Goal: Browse casually: Explore the website without a specific task or goal

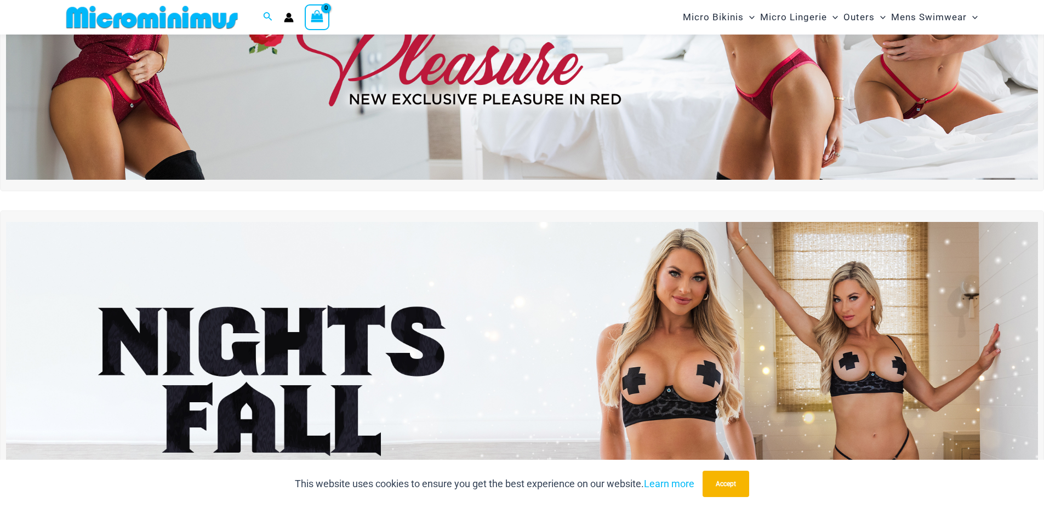
scroll to position [253, 0]
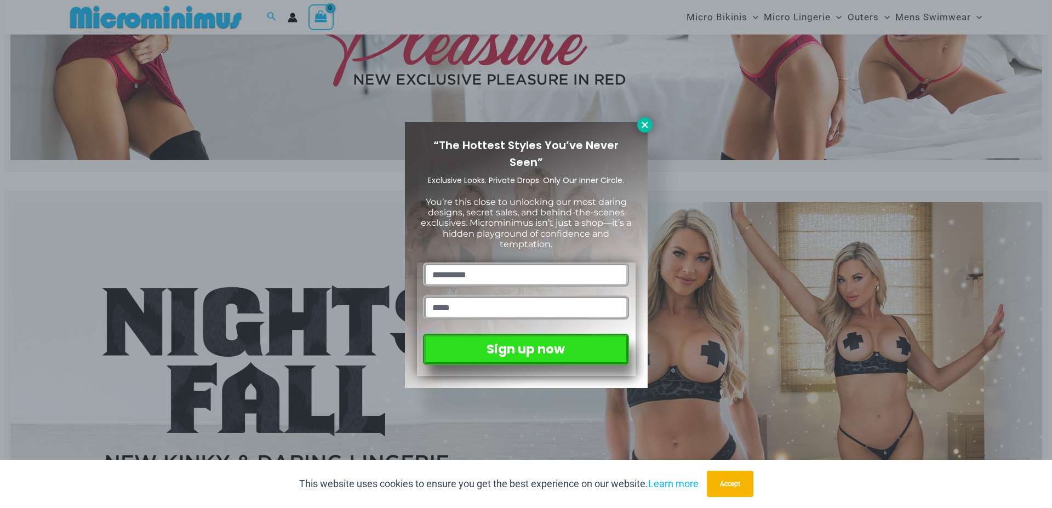
click at [643, 124] on icon at bounding box center [645, 125] width 10 height 10
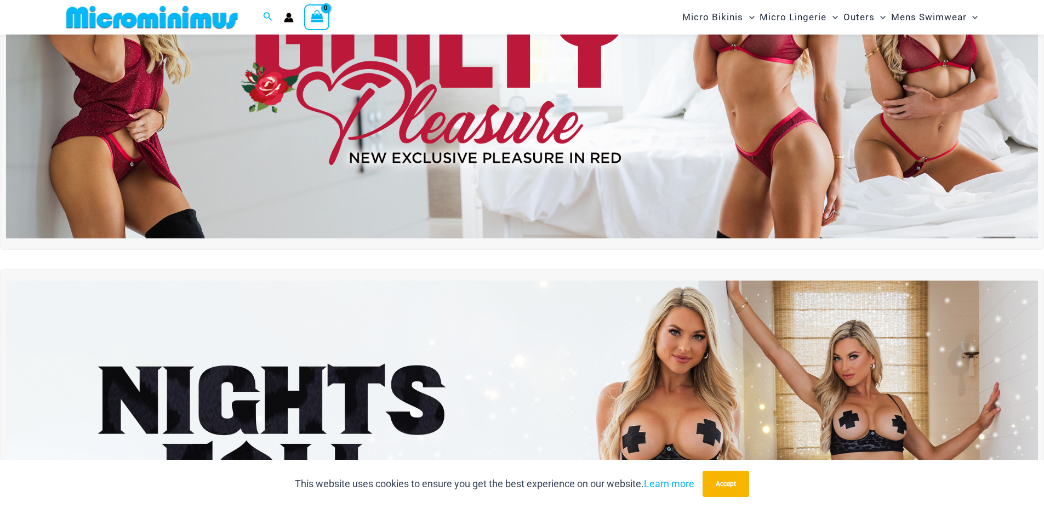
scroll to position [122, 0]
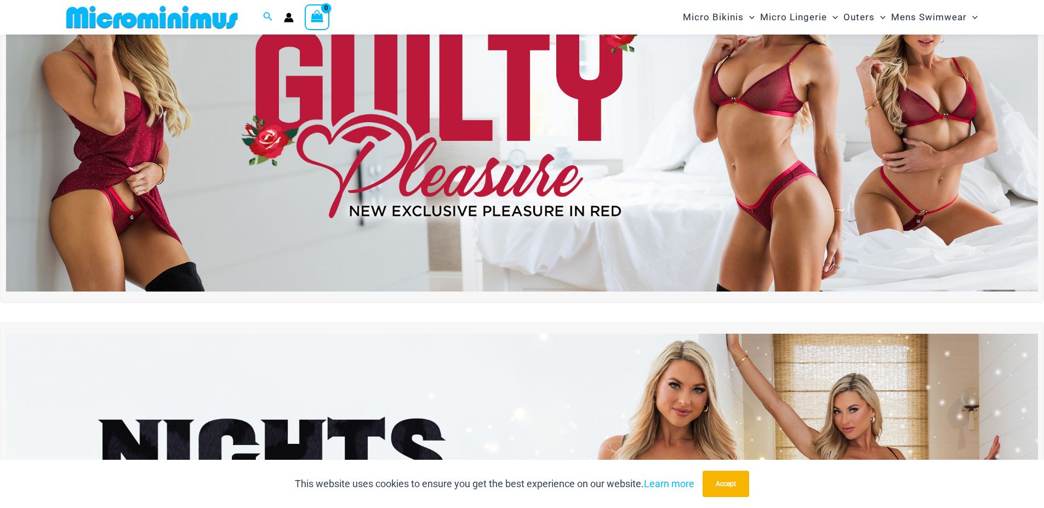
click at [923, 176] on img at bounding box center [522, 116] width 1032 height 351
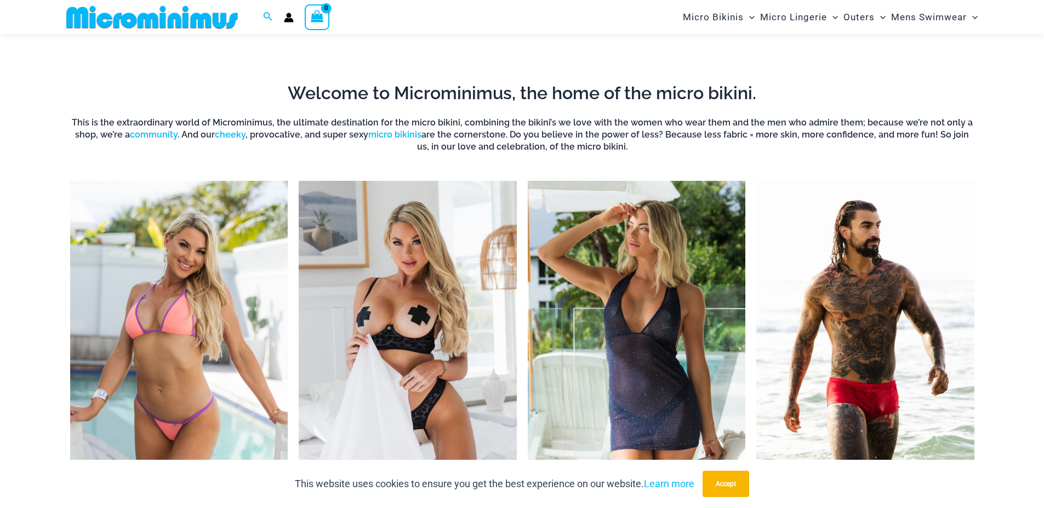
scroll to position [976, 0]
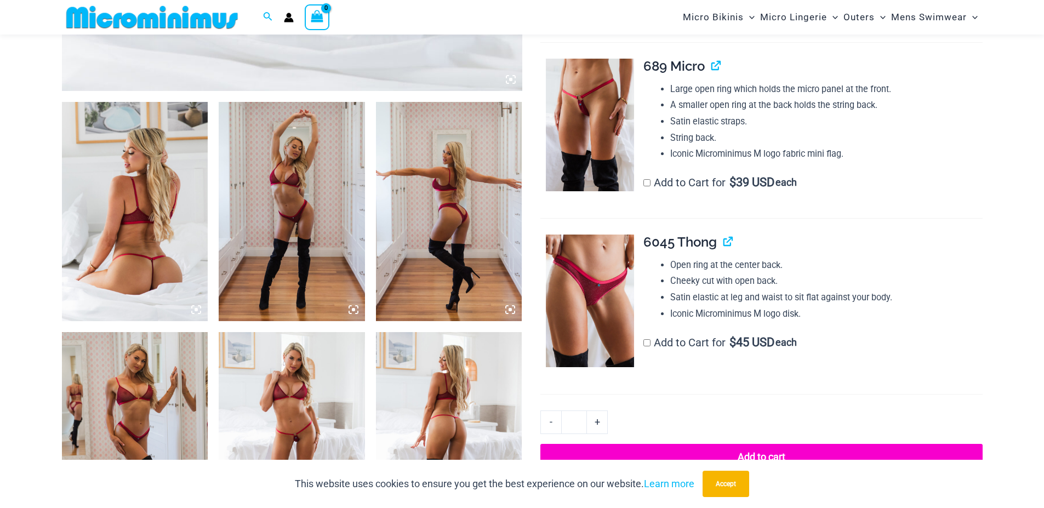
scroll to position [581, 0]
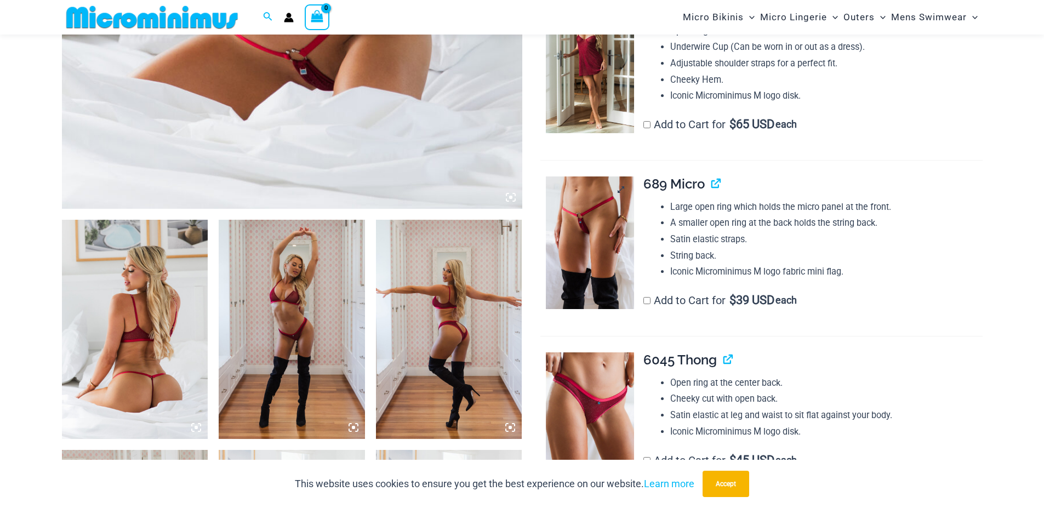
click at [594, 263] on img at bounding box center [590, 242] width 88 height 133
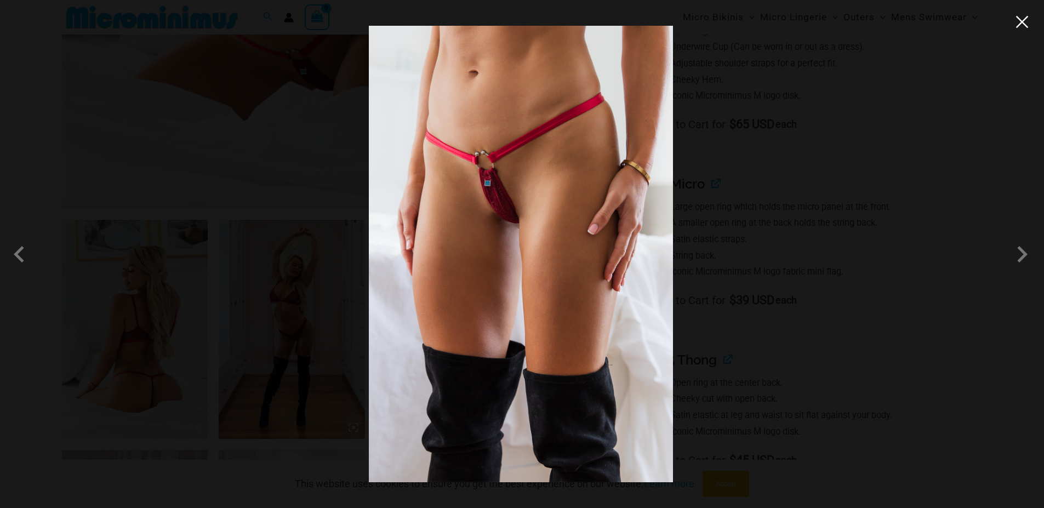
click at [1018, 24] on button "Close" at bounding box center [1021, 22] width 16 height 16
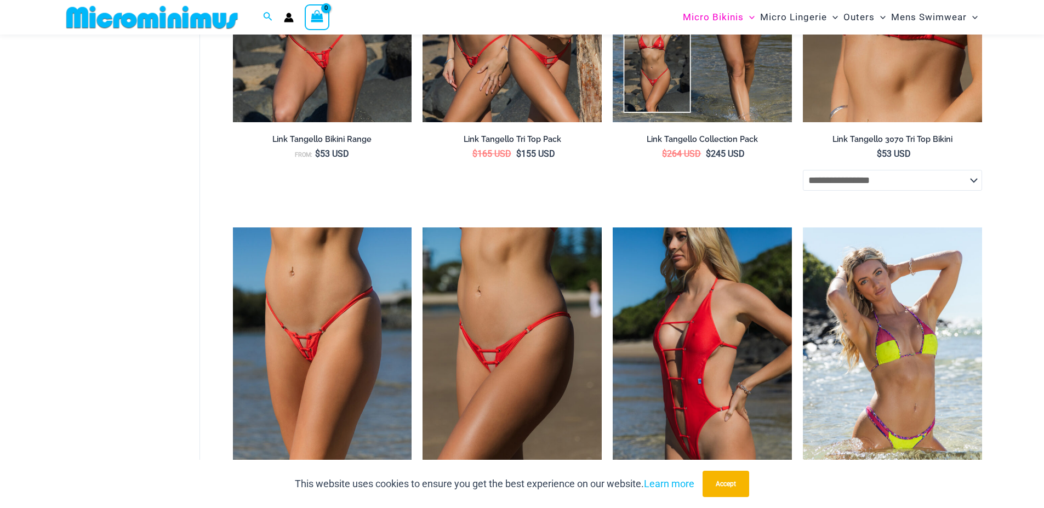
scroll to position [1381, 0]
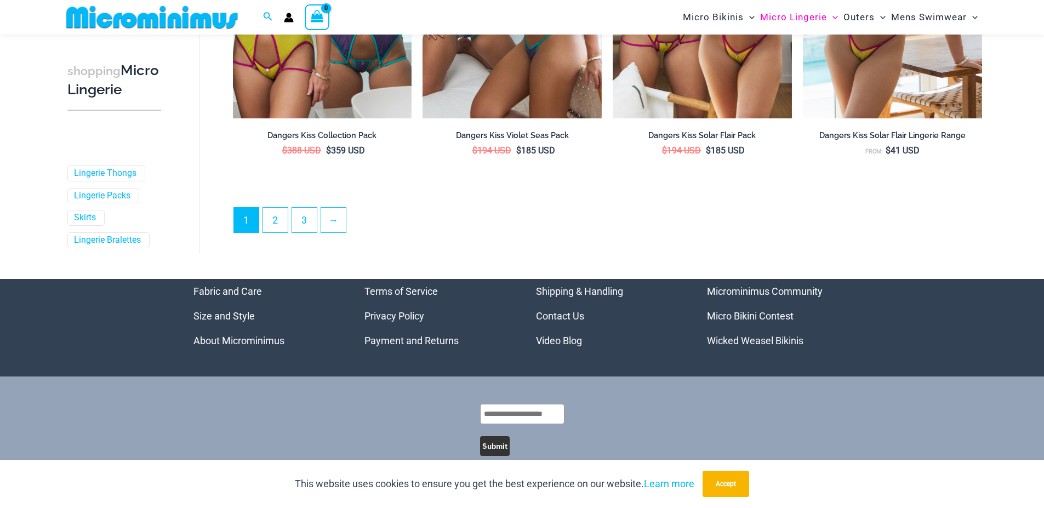
scroll to position [2977, 0]
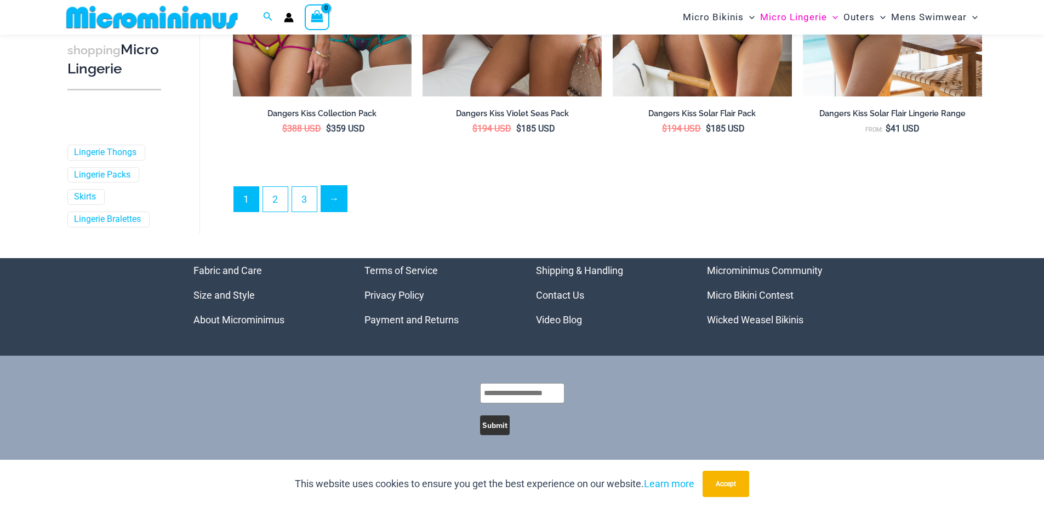
click at [338, 201] on link "→" at bounding box center [334, 199] width 26 height 26
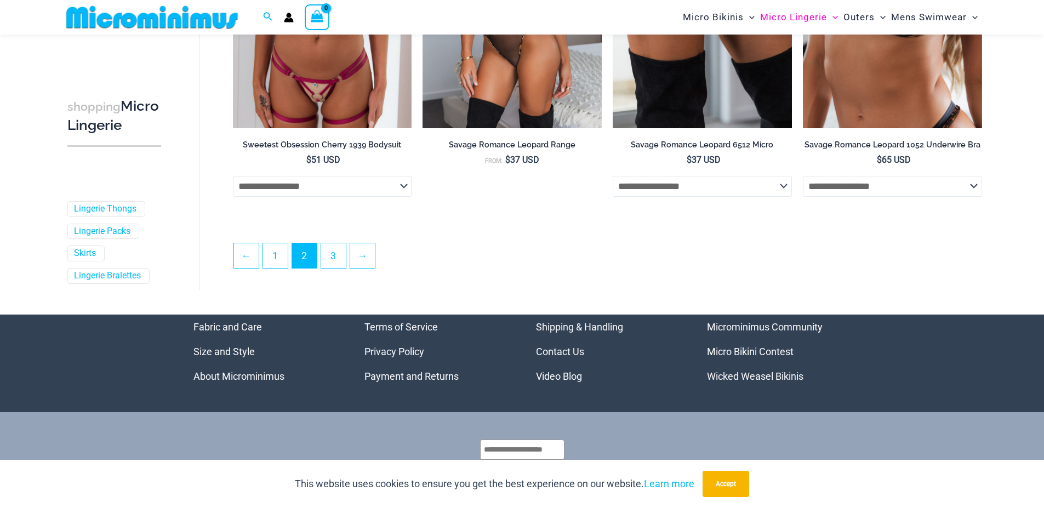
scroll to position [2893, 0]
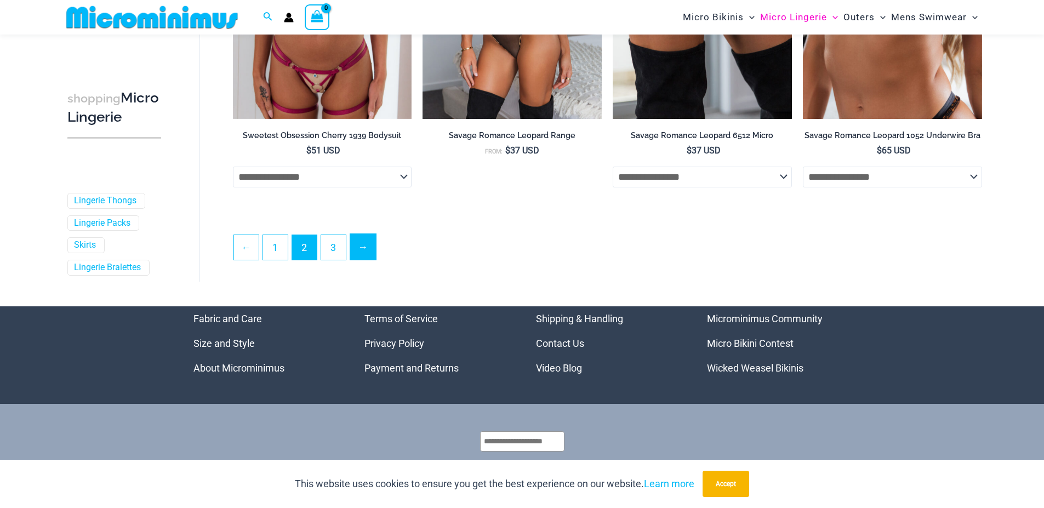
click at [370, 254] on link "→" at bounding box center [363, 247] width 26 height 26
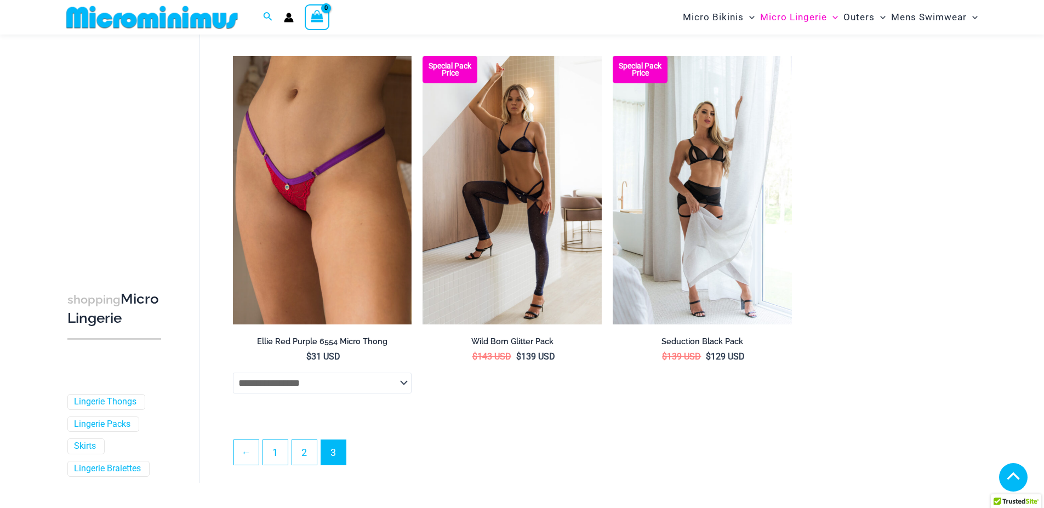
scroll to position [787, 0]
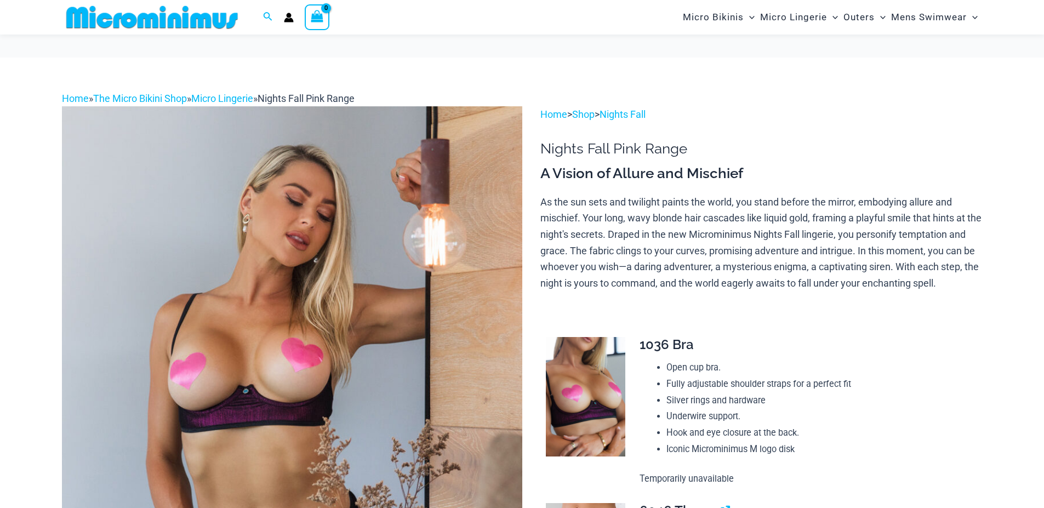
scroll to position [318, 0]
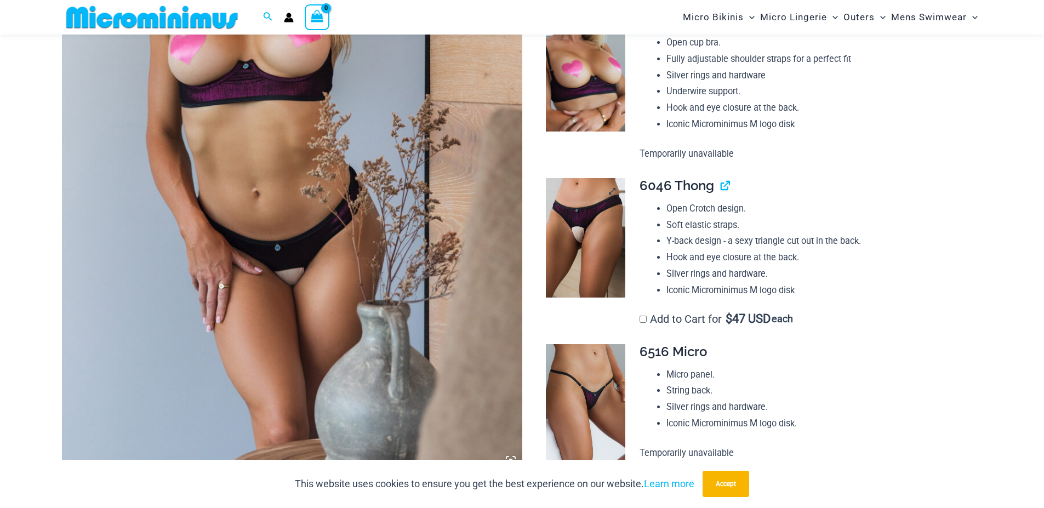
click at [562, 227] on img at bounding box center [585, 237] width 79 height 119
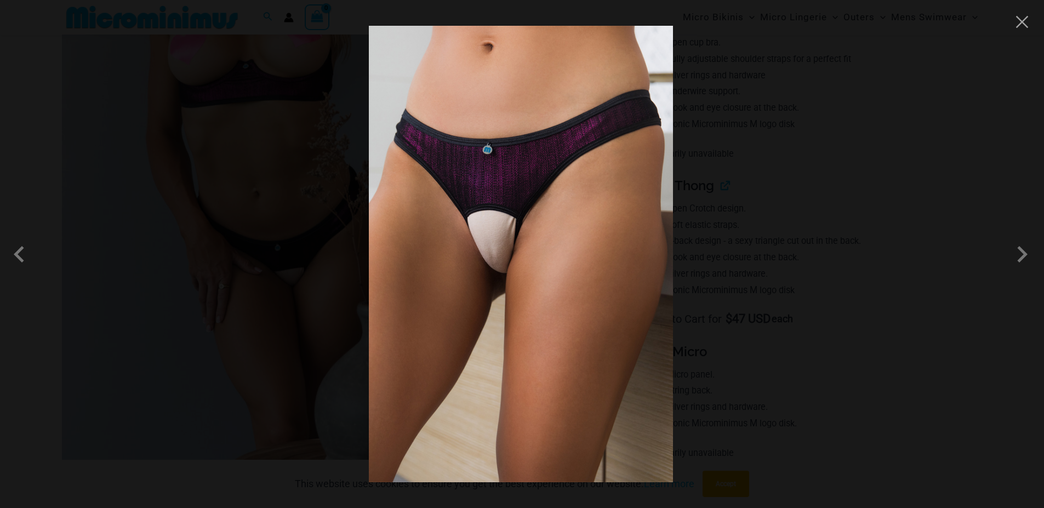
click at [562, 227] on img at bounding box center [521, 254] width 304 height 456
drag, startPoint x: 562, startPoint y: 227, endPoint x: 823, endPoint y: 179, distance: 265.6
click at [823, 180] on div at bounding box center [522, 254] width 1044 height 508
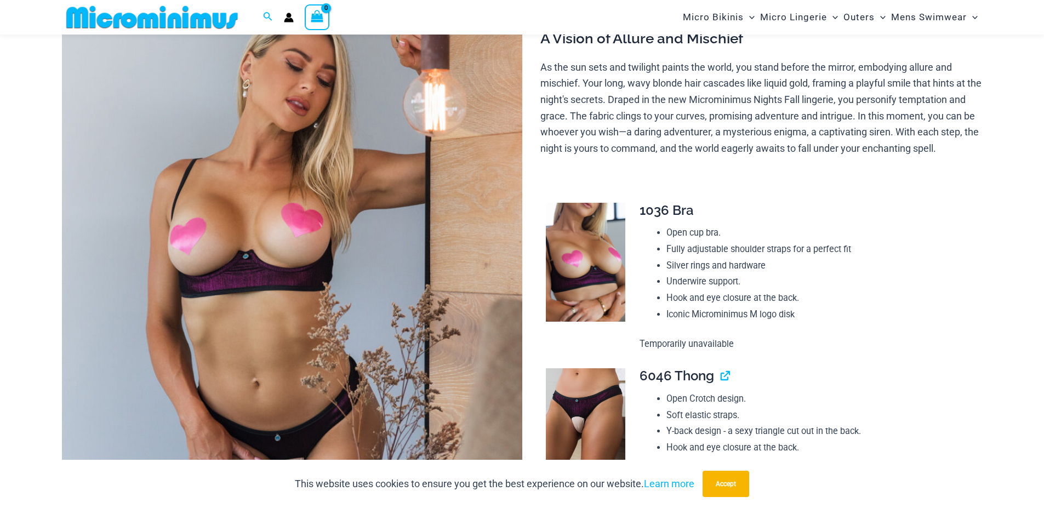
scroll to position [187, 0]
